Goal: Information Seeking & Learning: Learn about a topic

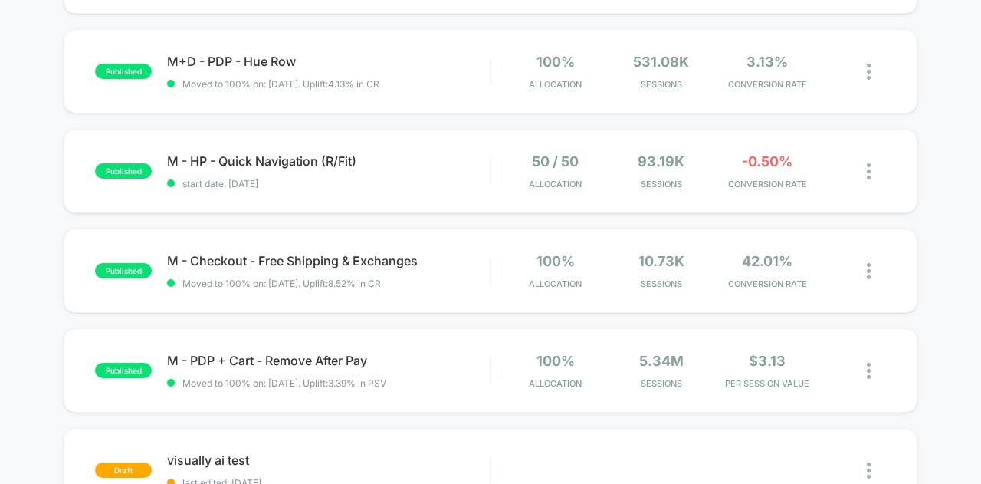
scroll to position [774, 0]
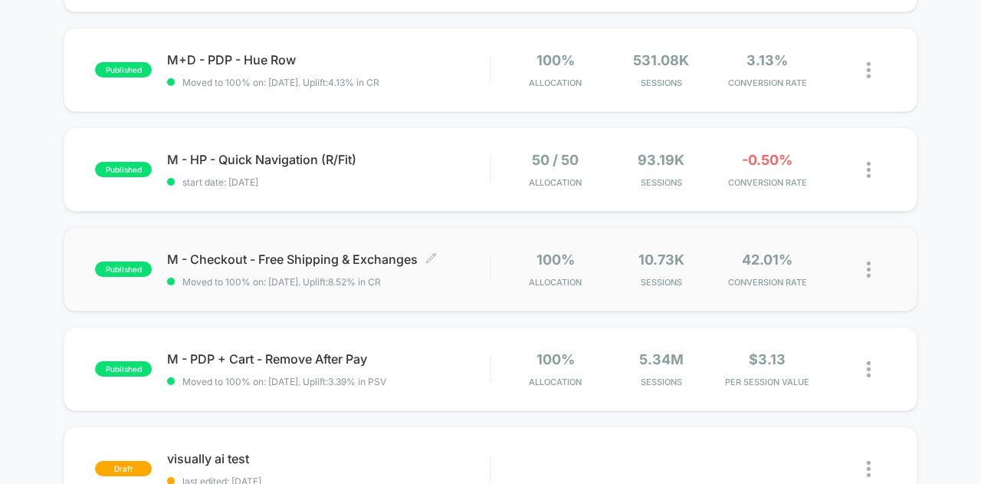
click at [321, 263] on div "M - Checkout - Free Shipping & Exchanges Click to edit experience details Click…" at bounding box center [328, 269] width 323 height 36
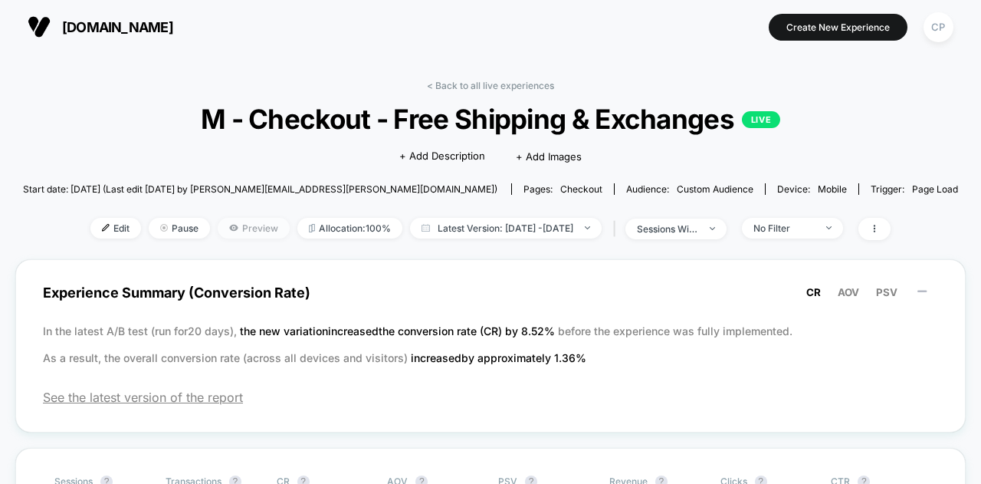
click at [227, 218] on span "Preview" at bounding box center [254, 228] width 72 height 21
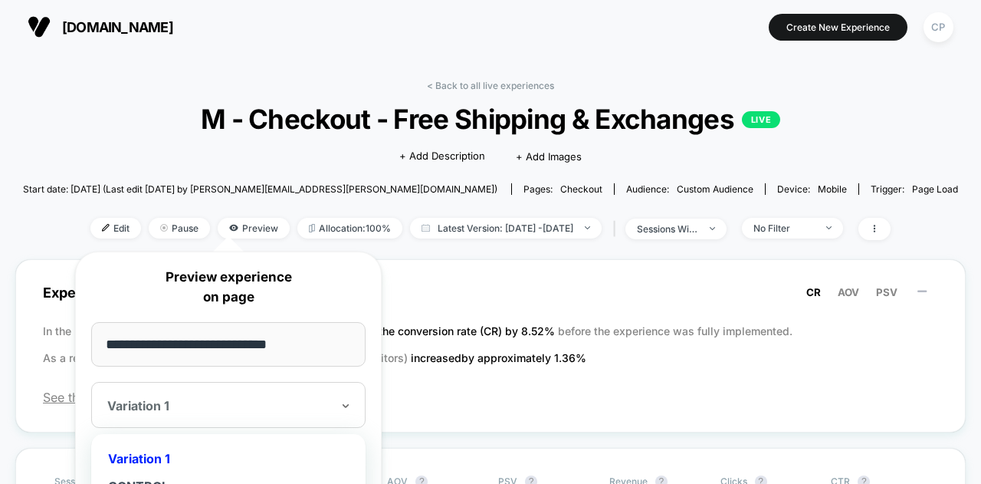
click at [231, 420] on div "Variation 1" at bounding box center [228, 405] width 274 height 46
click at [461, 384] on div "Experience Summary (Conversion Rate) CR AOV PSV In the latest A/B test (run for…" at bounding box center [490, 345] width 951 height 173
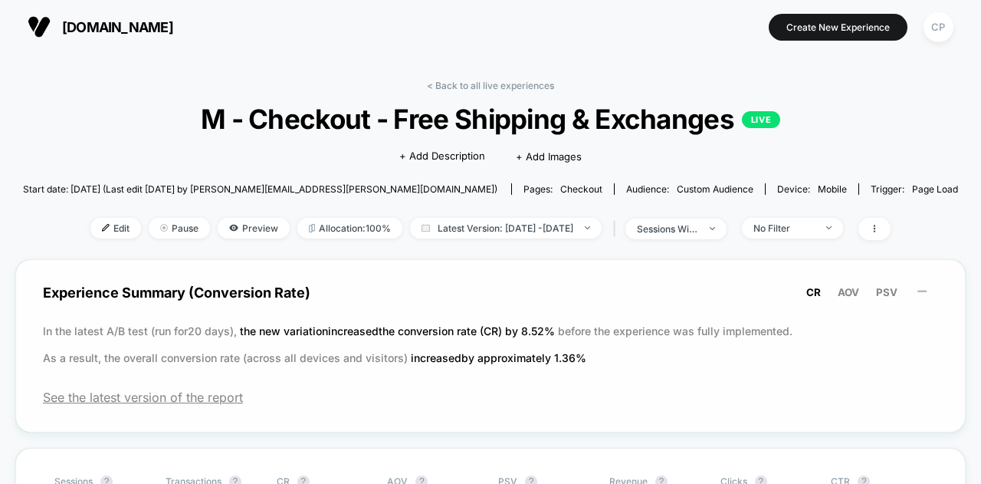
scroll to position [231, 0]
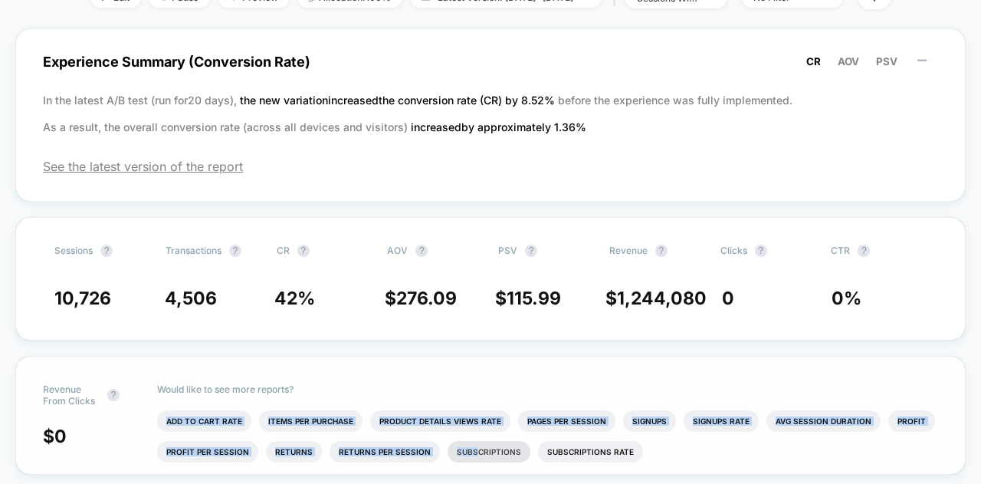
drag, startPoint x: 461, startPoint y: 384, endPoint x: 465, endPoint y: 449, distance: 65.3
click at [465, 449] on div "Would like to see more reports? Add To Cart Rate Items Per Purchase Product Det…" at bounding box center [548, 414] width 782 height 117
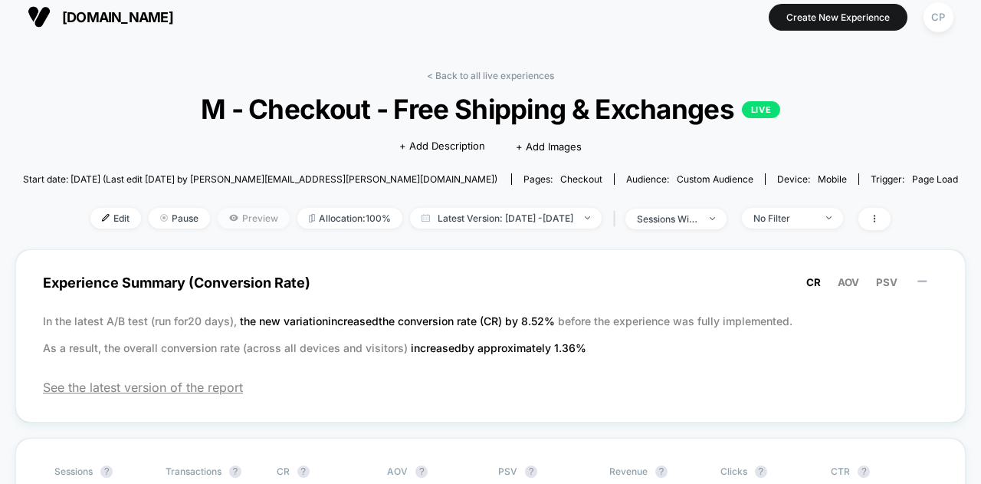
click at [222, 211] on span "Preview" at bounding box center [254, 218] width 72 height 21
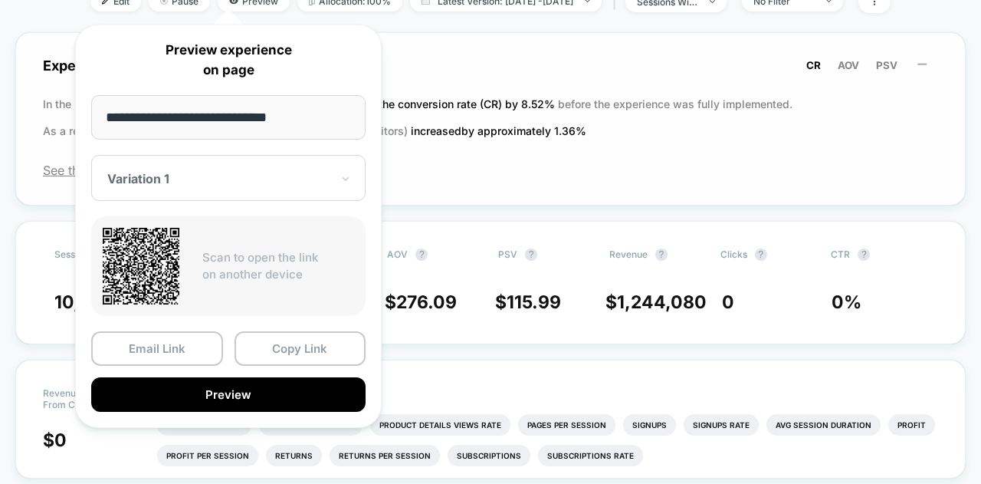
scroll to position [226, 0]
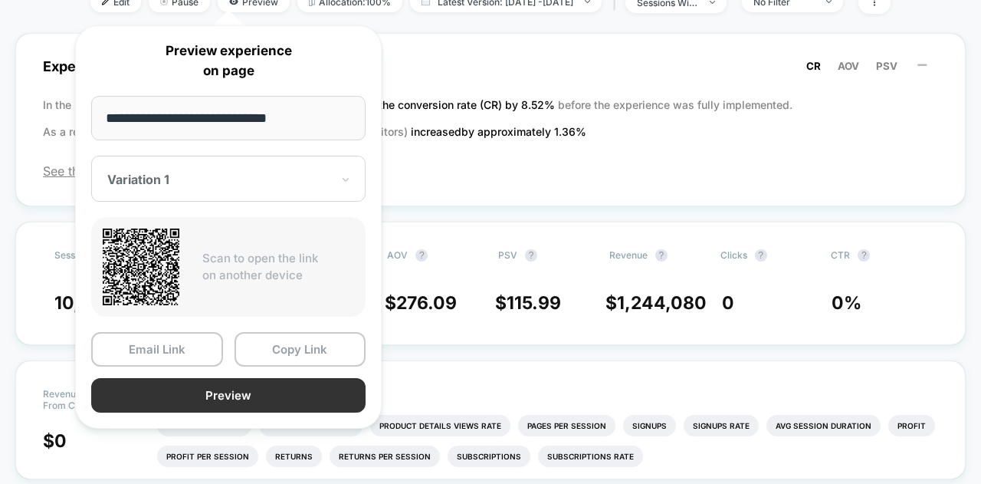
click at [276, 391] on button "Preview" at bounding box center [228, 395] width 274 height 34
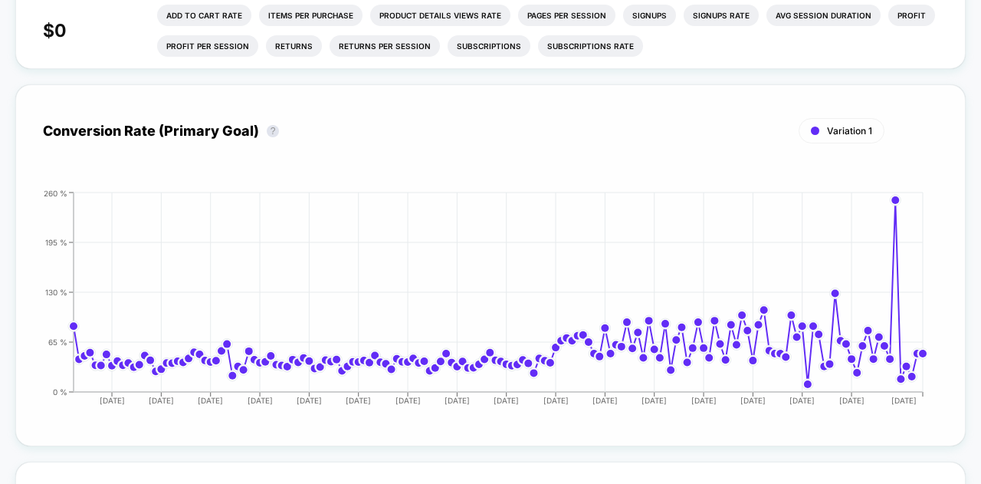
scroll to position [0, 0]
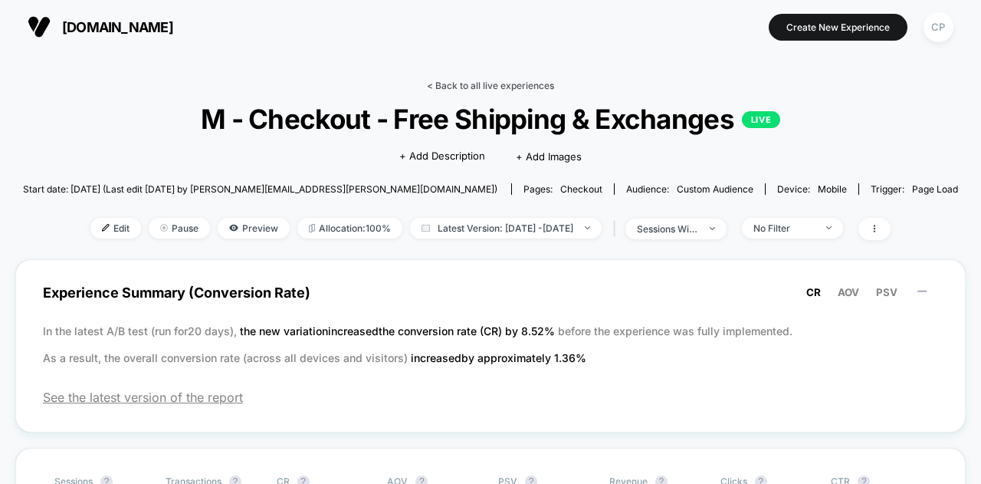
click at [476, 87] on link "< Back to all live experiences" at bounding box center [490, 85] width 127 height 11
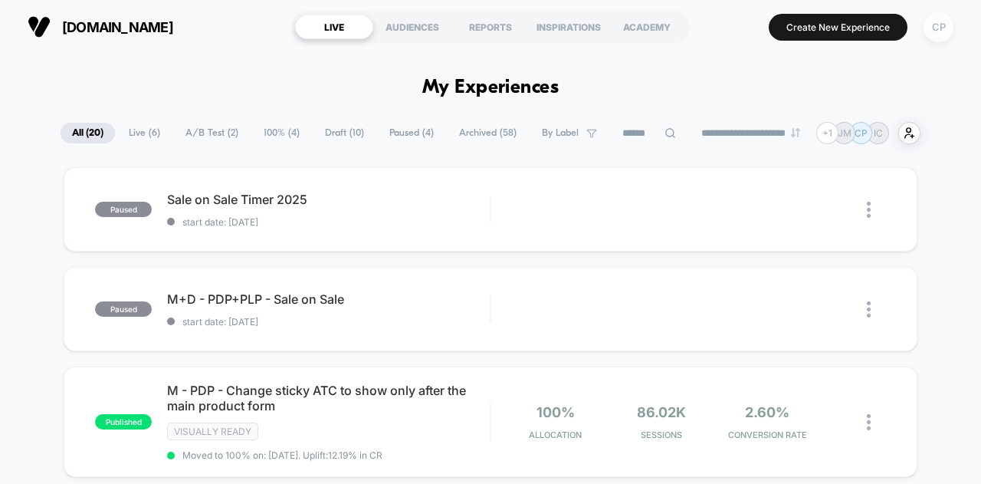
click at [953, 25] on div "CP" at bounding box center [939, 27] width 30 height 30
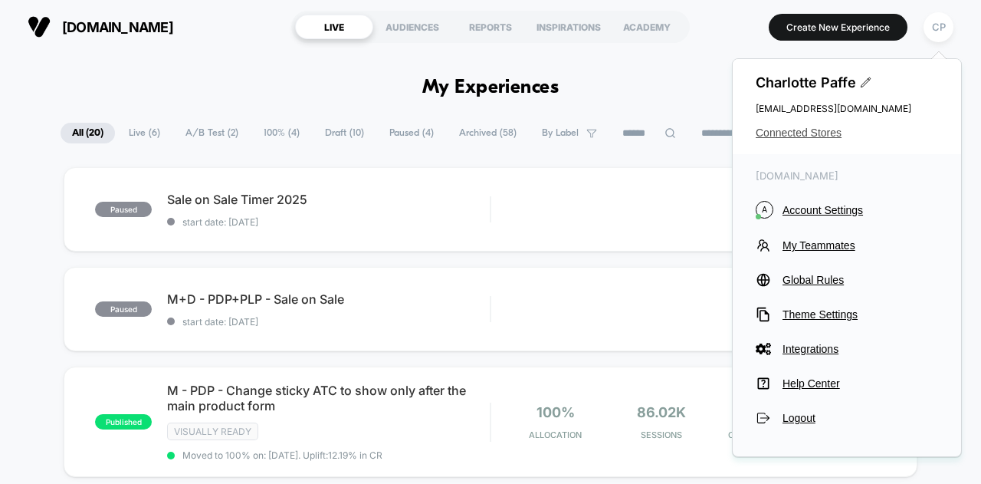
click at [790, 128] on span "Connected Stores" at bounding box center [847, 132] width 182 height 12
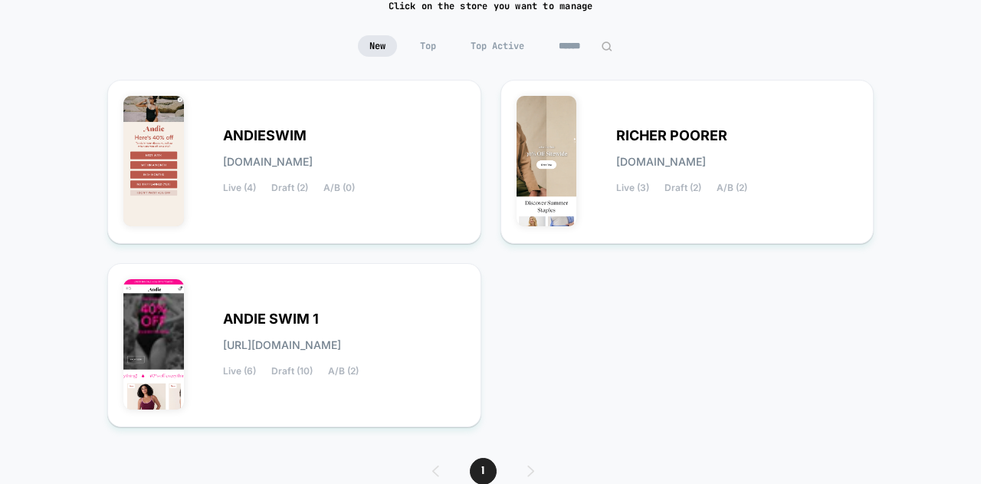
scroll to position [192, 0]
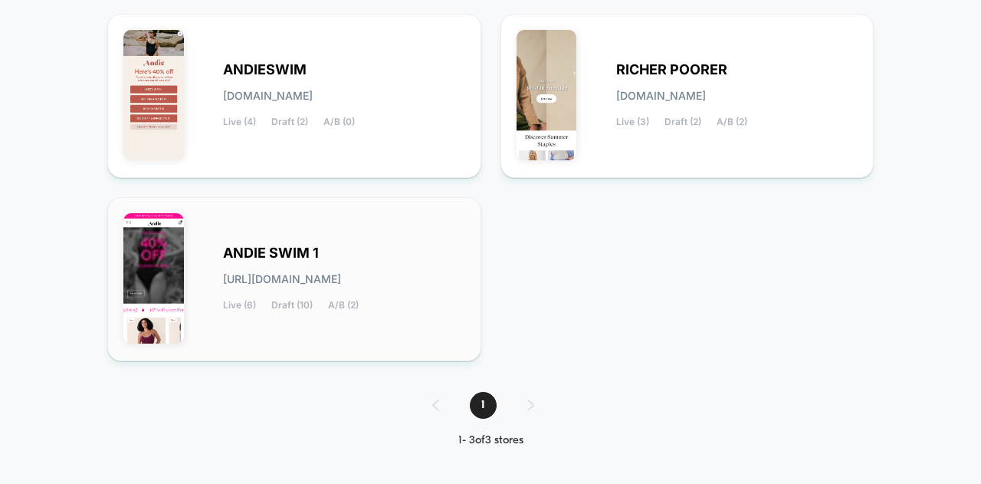
click at [207, 267] on div "ANDIE SWIM 1 [URL][DOMAIN_NAME] Live (6) Draft (10) A/B (2)" at bounding box center [294, 279] width 342 height 132
